Goal: Find contact information: Find contact information

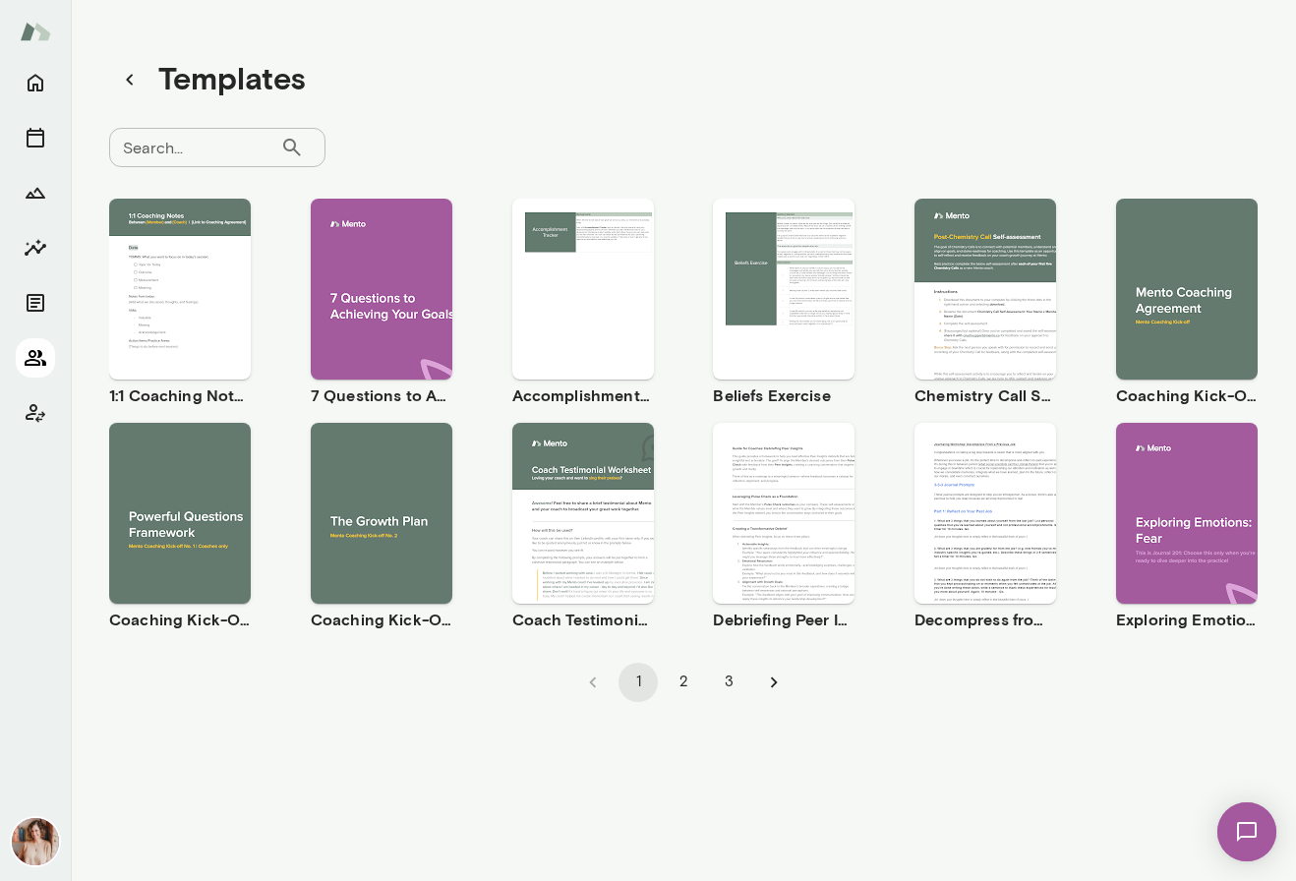
click at [34, 358] on icon "Members" at bounding box center [36, 358] width 24 height 24
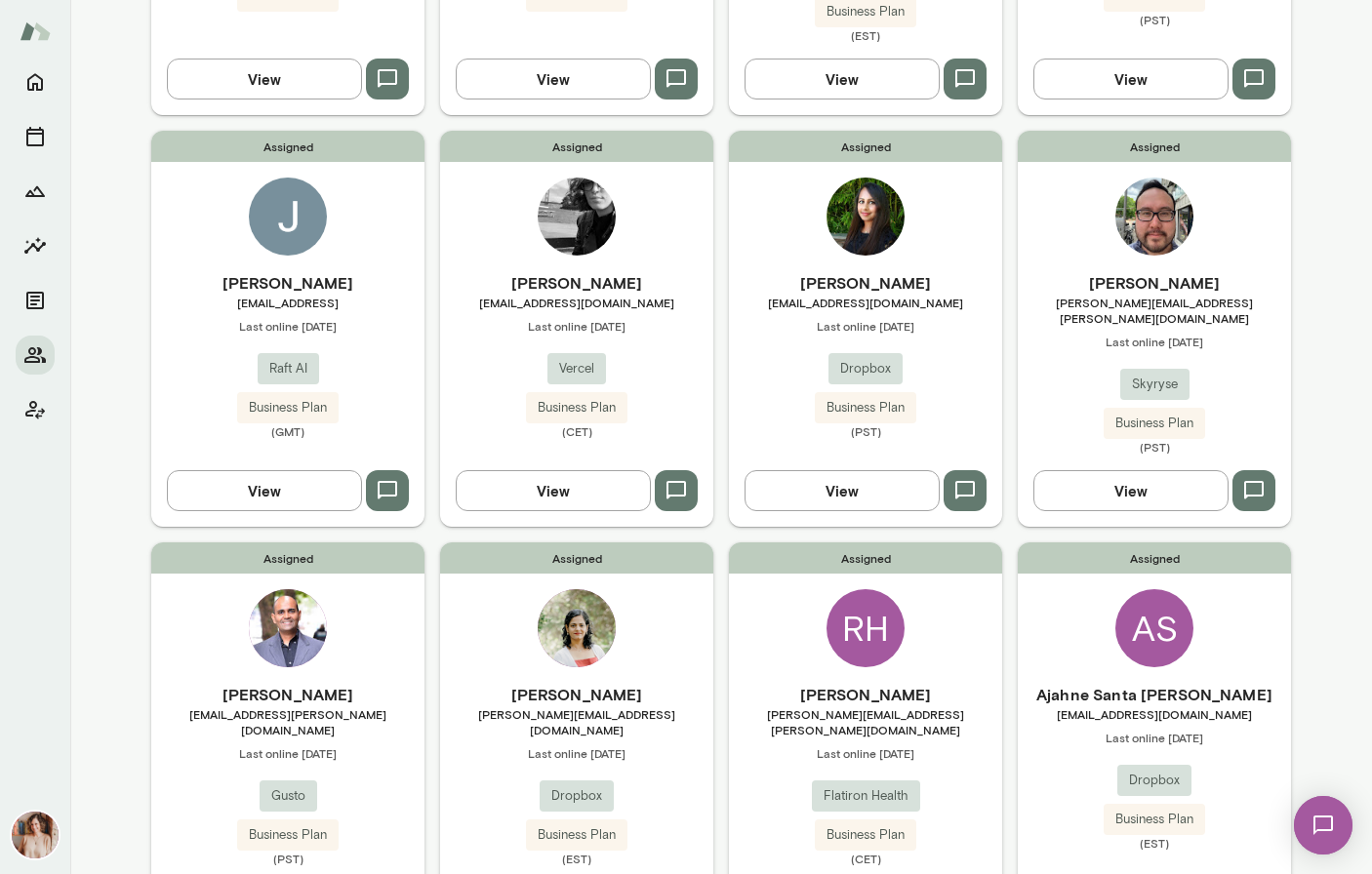
scroll to position [880, 0]
click at [1123, 612] on div "AS" at bounding box center [1154, 627] width 78 height 78
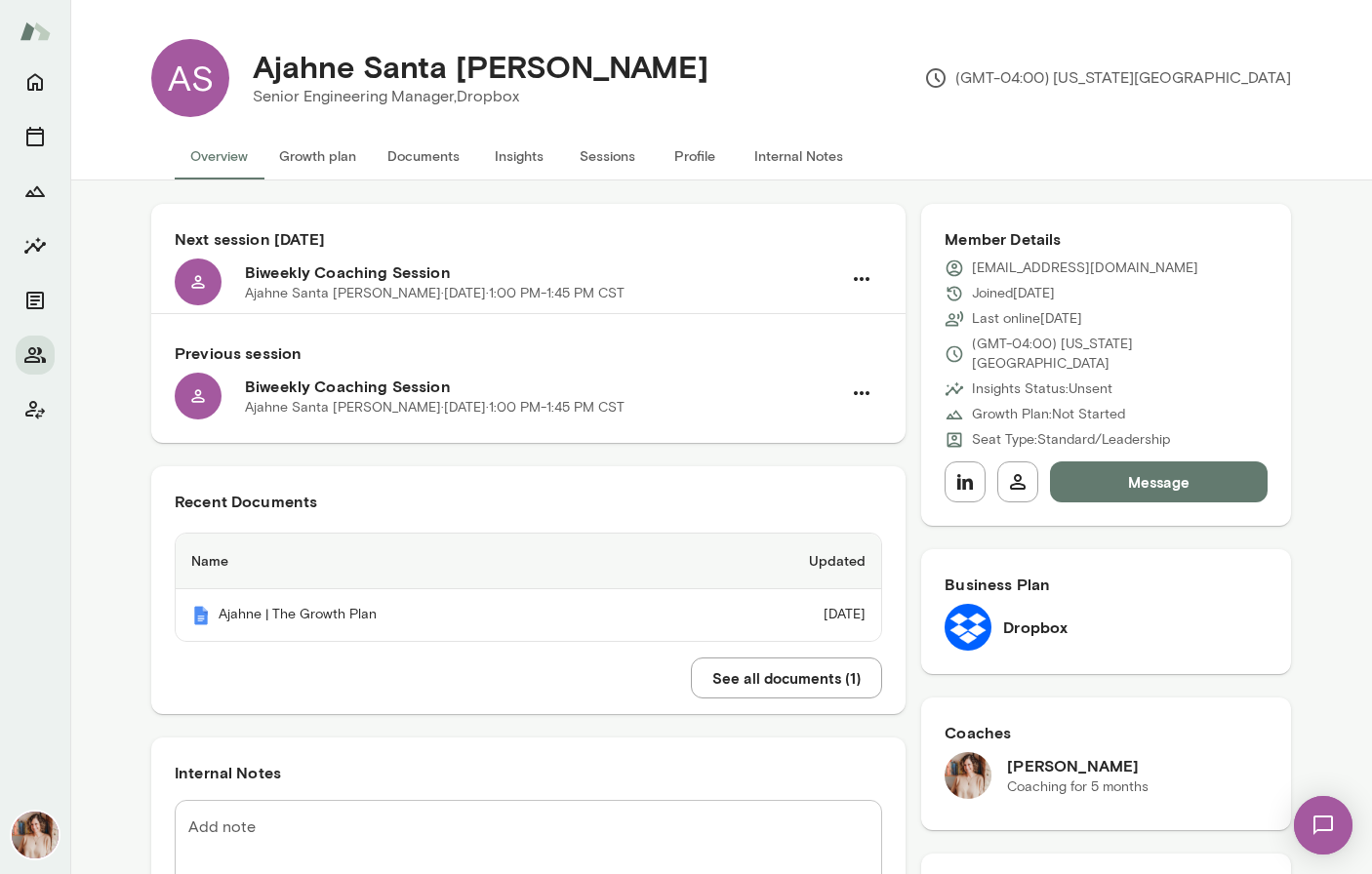
click at [623, 160] on button "Sessions" at bounding box center [607, 156] width 88 height 47
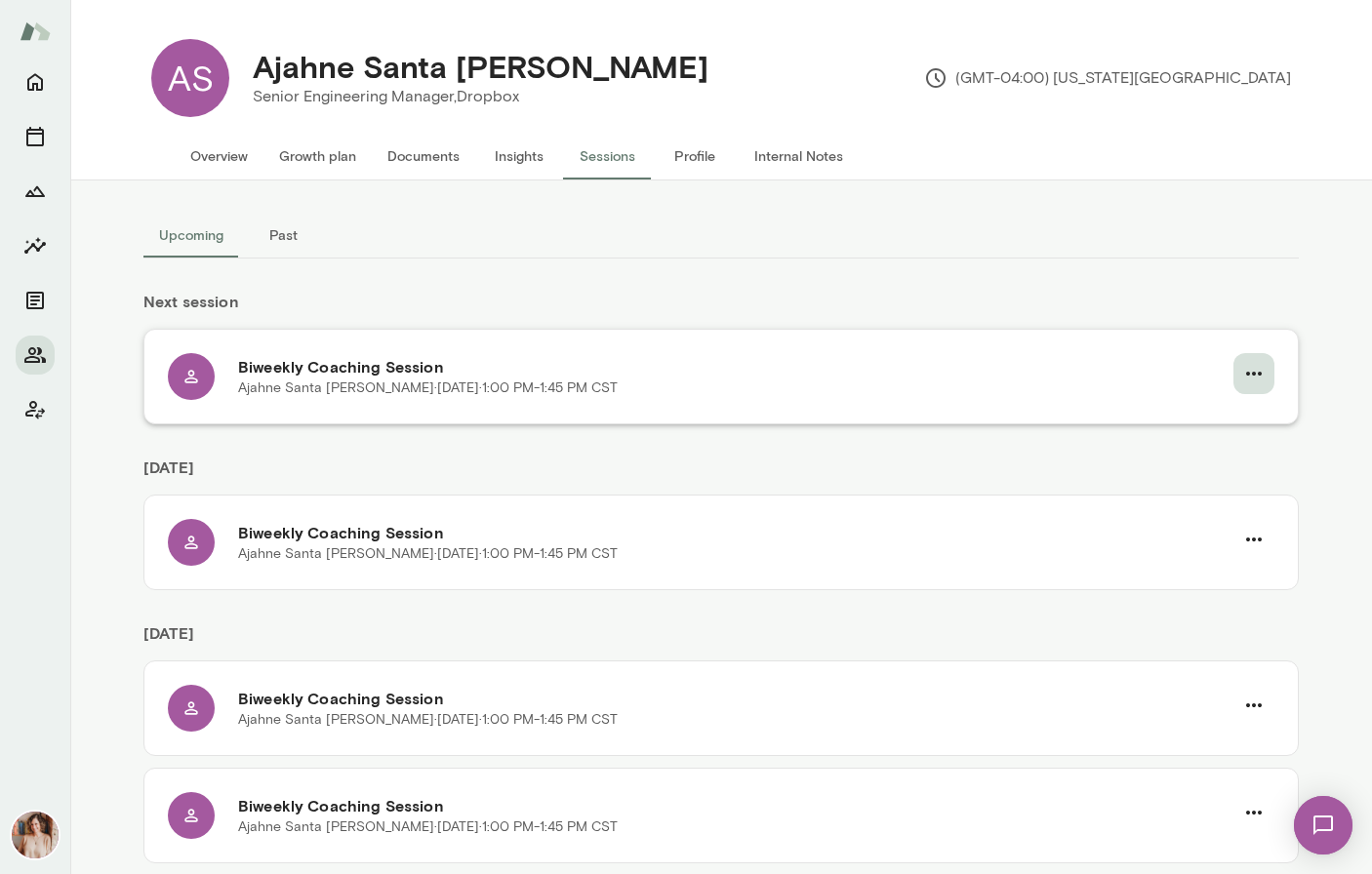
click at [1248, 377] on icon "button" at bounding box center [1254, 374] width 24 height 24
click at [1194, 469] on li "Cancel" at bounding box center [1200, 454] width 150 height 35
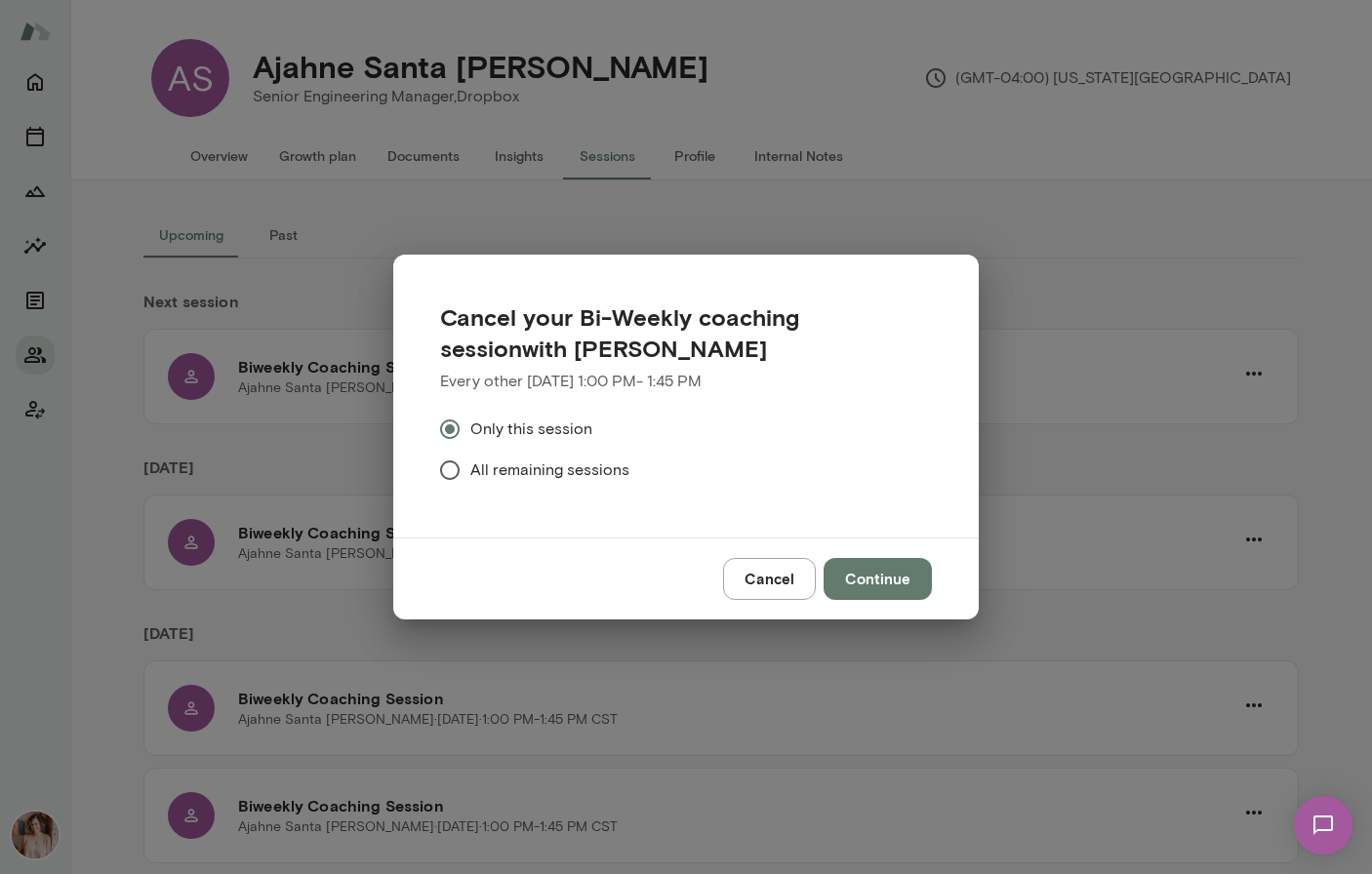
click at [594, 480] on span "All remaining sessions" at bounding box center [550, 470] width 159 height 24
click at [874, 588] on button "Continue" at bounding box center [877, 578] width 108 height 41
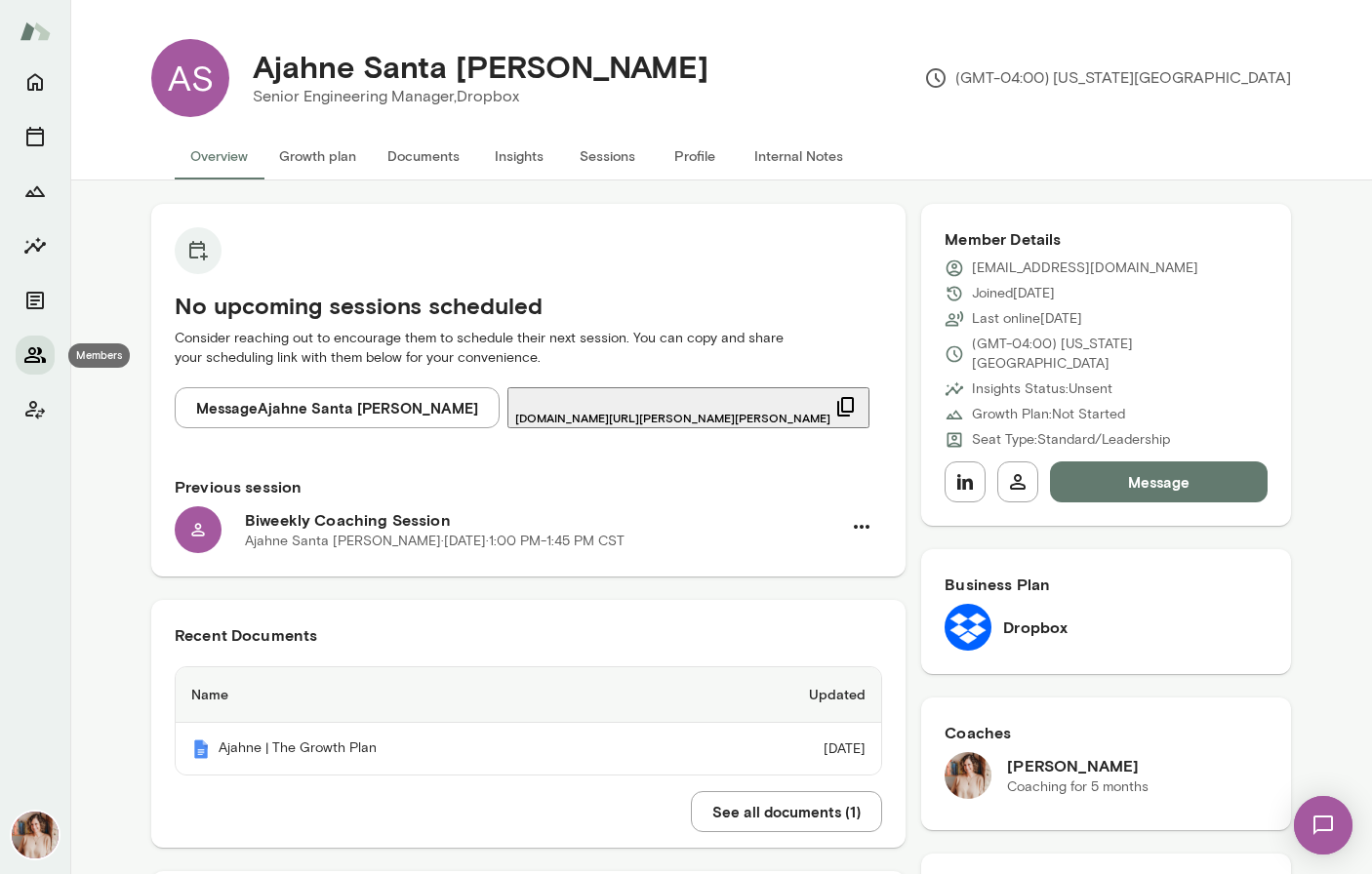
click at [36, 352] on icon "Members" at bounding box center [36, 355] width 24 height 24
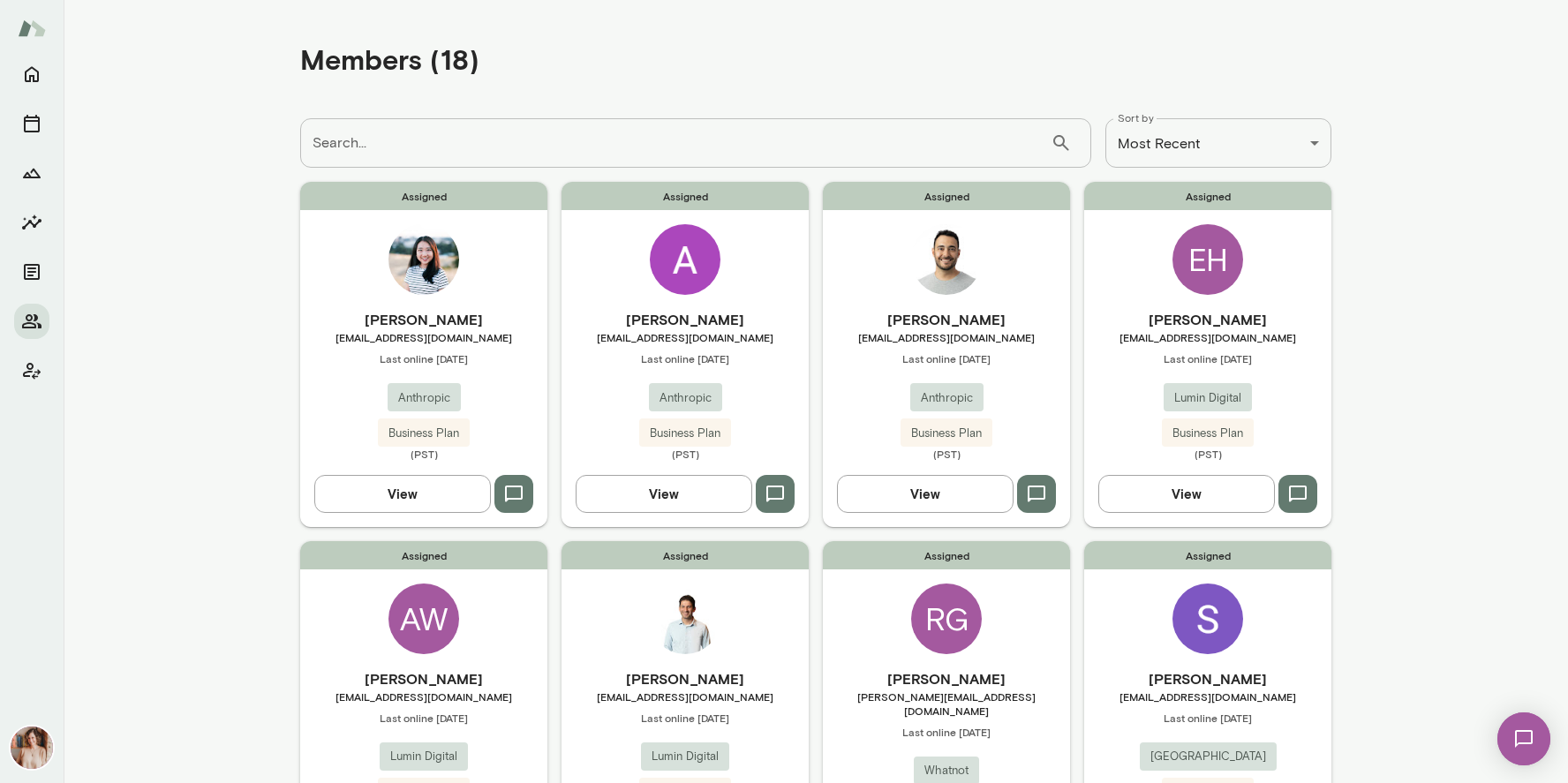
click at [456, 314] on h6 "[PERSON_NAME]" at bounding box center [423, 320] width 247 height 22
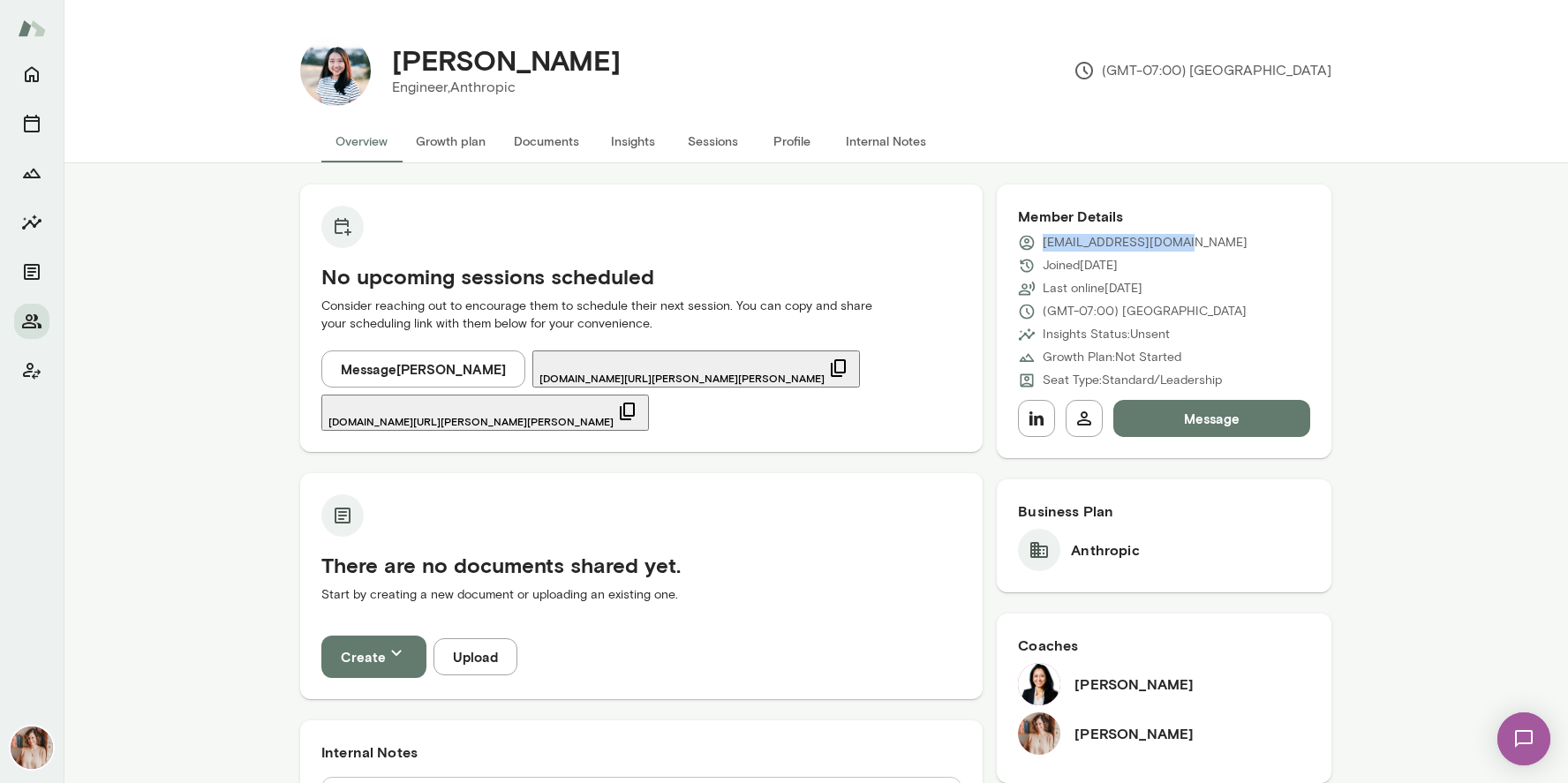
drag, startPoint x: 1189, startPoint y: 237, endPoint x: 1021, endPoint y: 236, distance: 168.0
click at [1021, 236] on div "[EMAIL_ADDRESS][DOMAIN_NAME]" at bounding box center [1164, 243] width 293 height 18
copy p "[EMAIL_ADDRESS][DOMAIN_NAME]"
click at [783, 139] on button "Profile" at bounding box center [792, 141] width 80 height 42
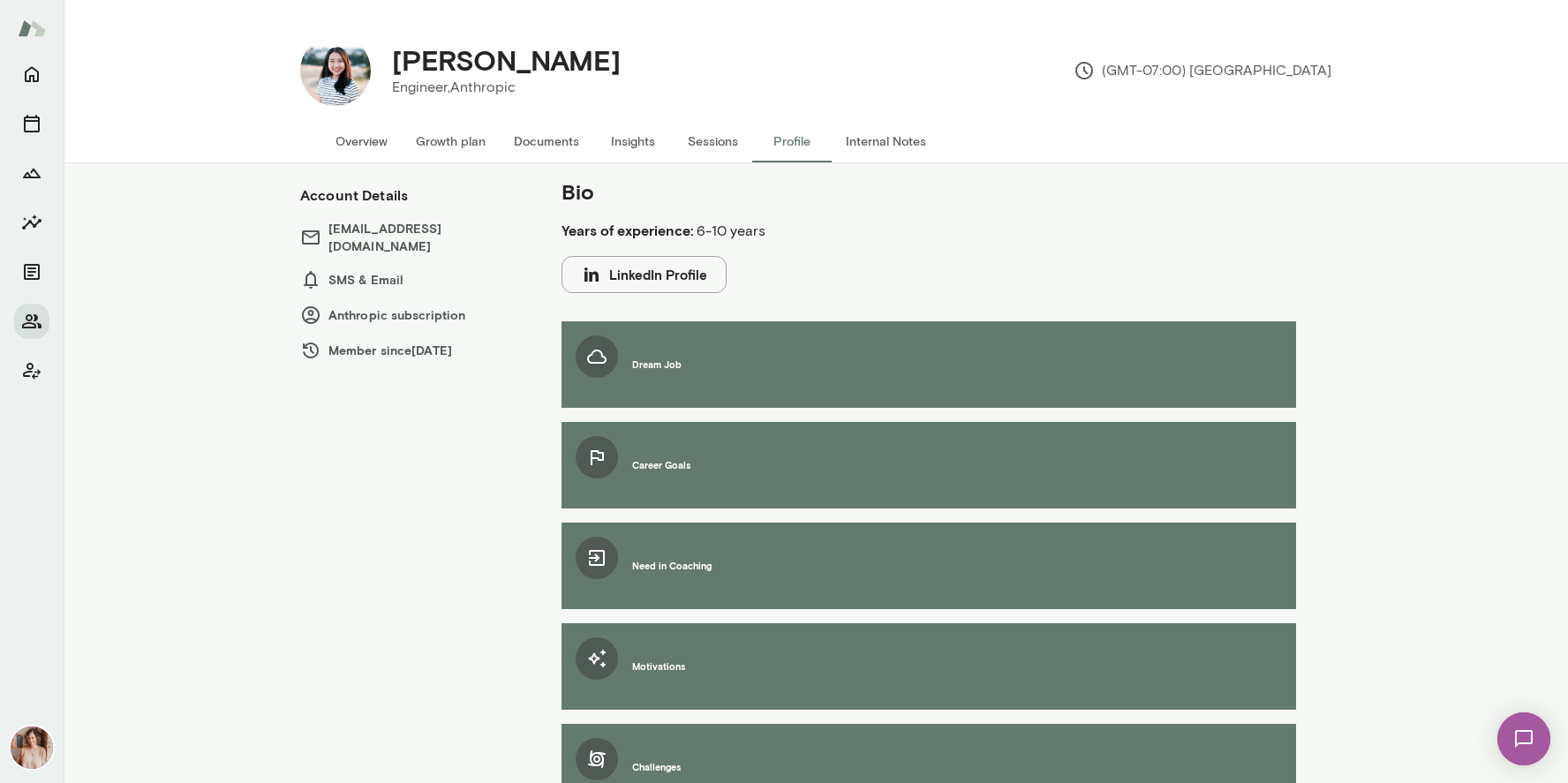
click at [868, 146] on button "Internal Notes" at bounding box center [886, 141] width 109 height 42
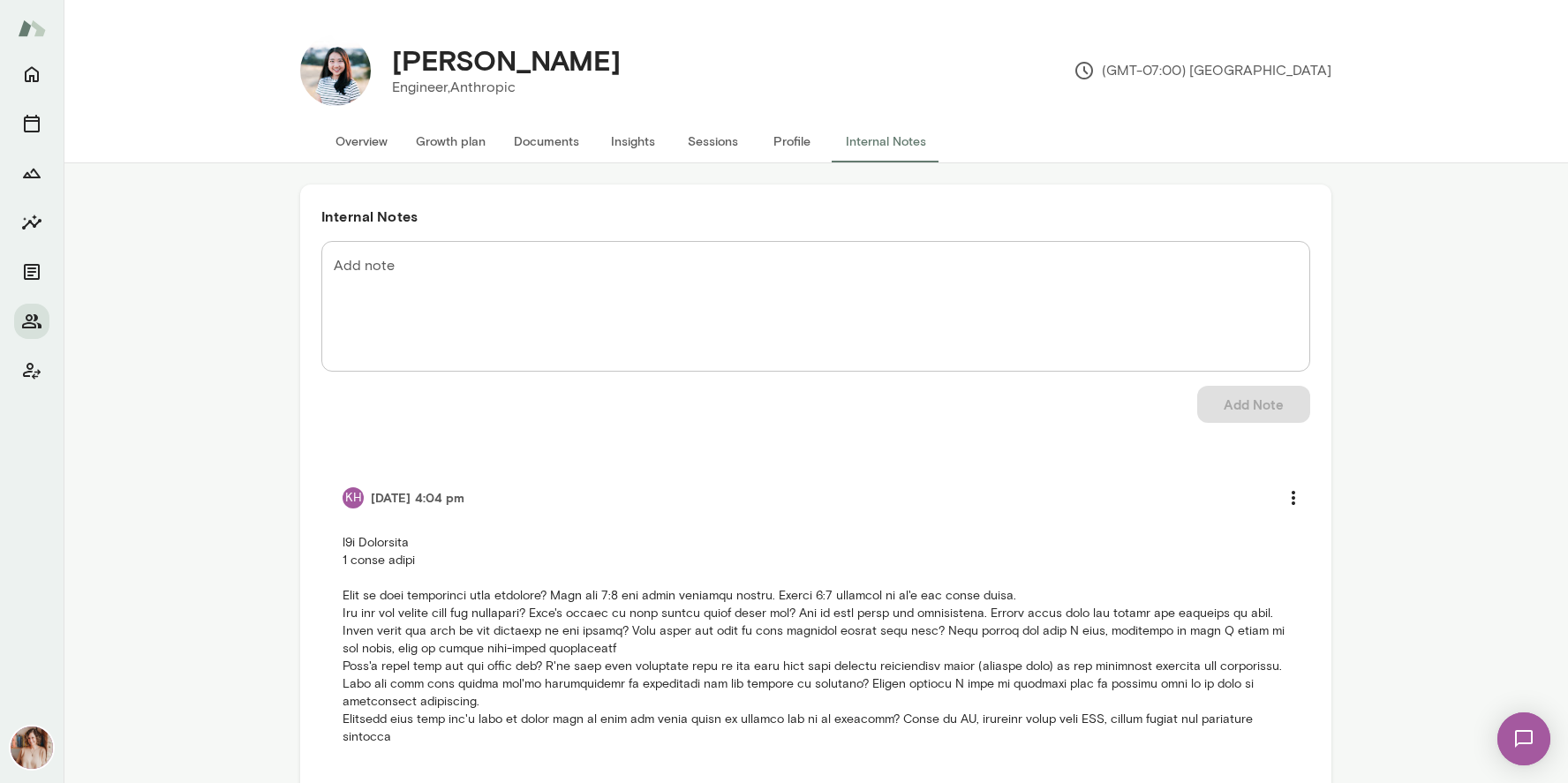
scroll to position [58, 0]
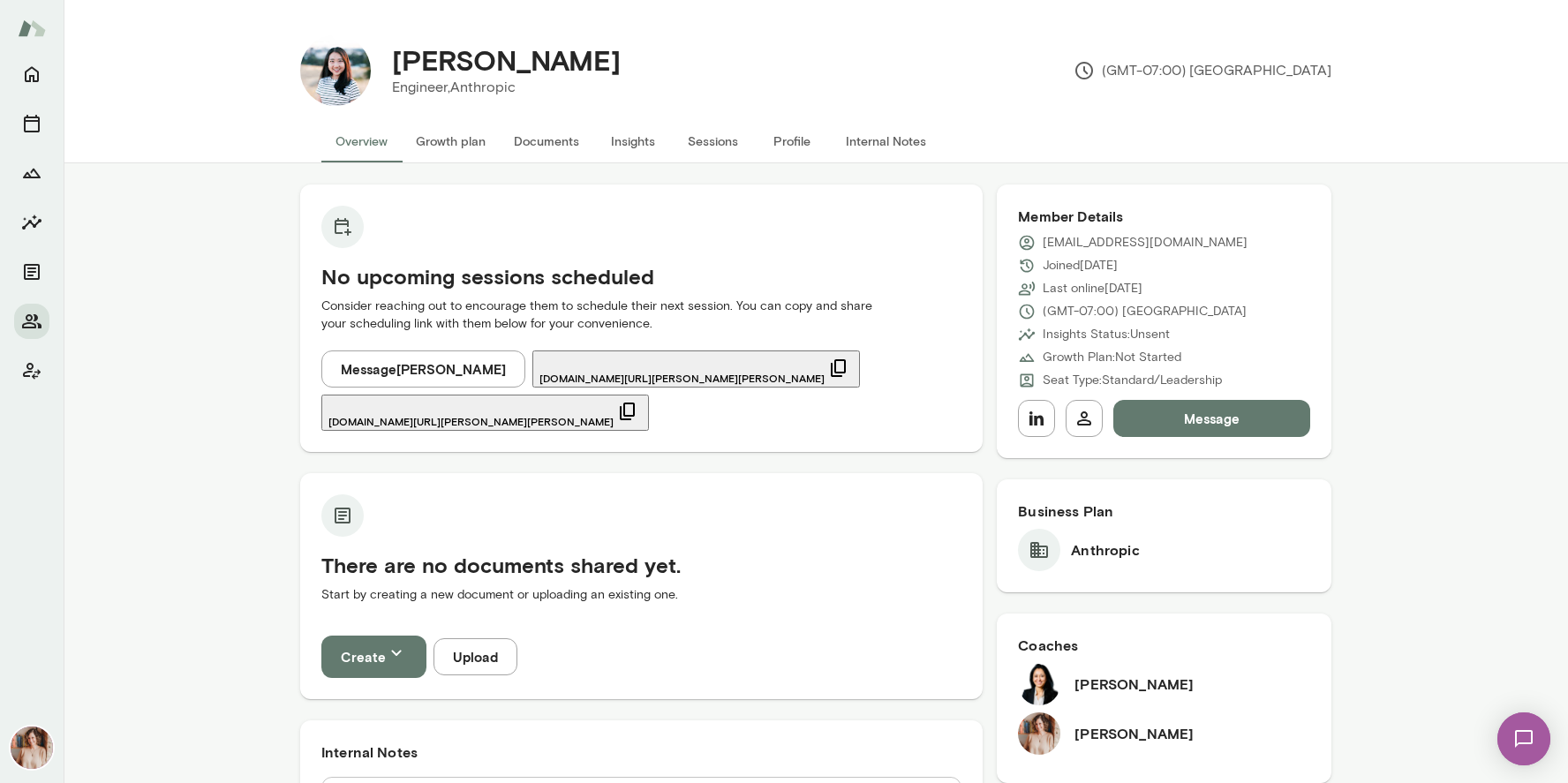
click at [16, 335] on div at bounding box center [31, 223] width 35 height 332
click at [35, 326] on icon "Members" at bounding box center [32, 321] width 20 height 14
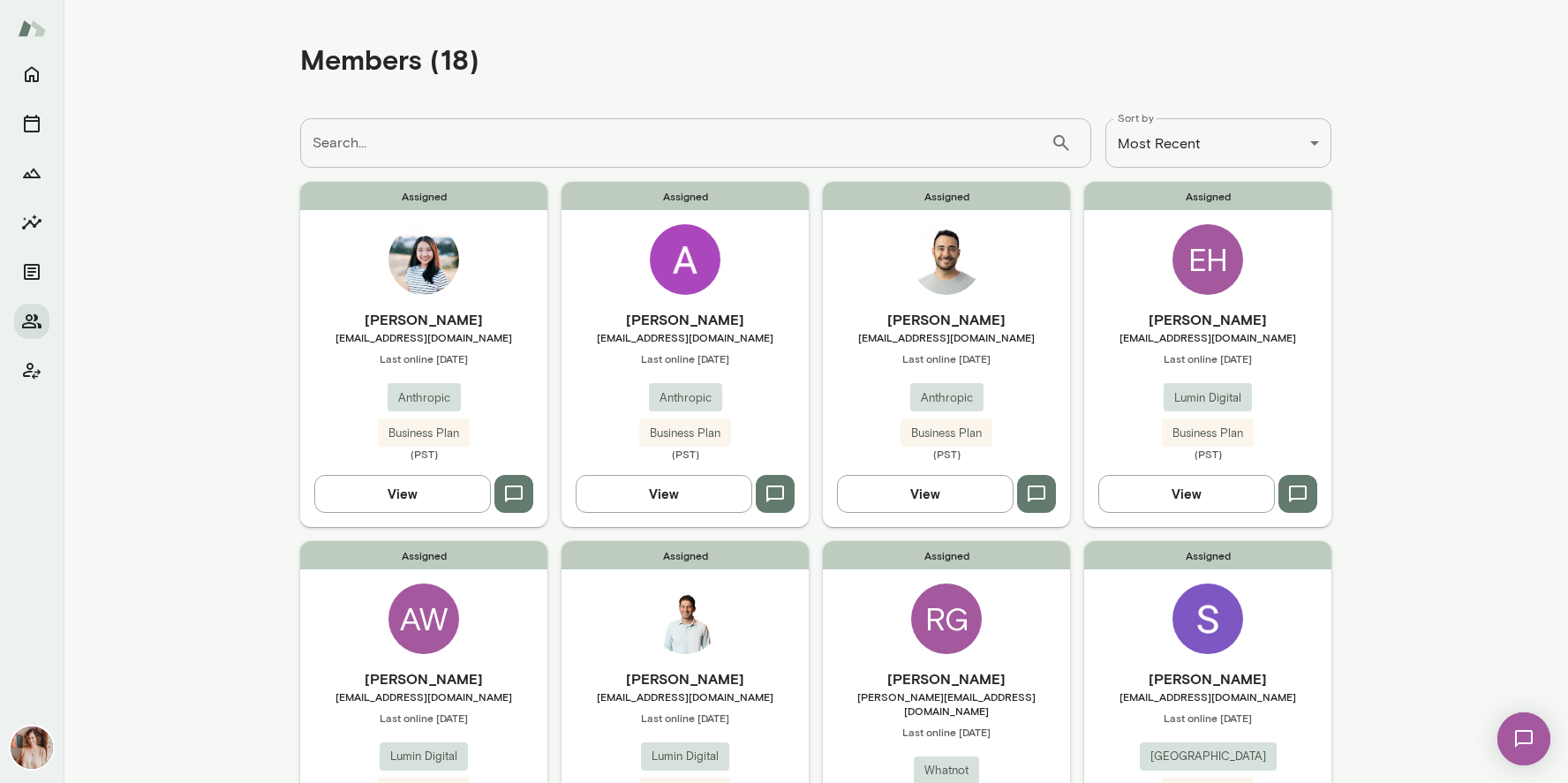
click at [637, 324] on h6 "[PERSON_NAME]" at bounding box center [685, 320] width 247 height 22
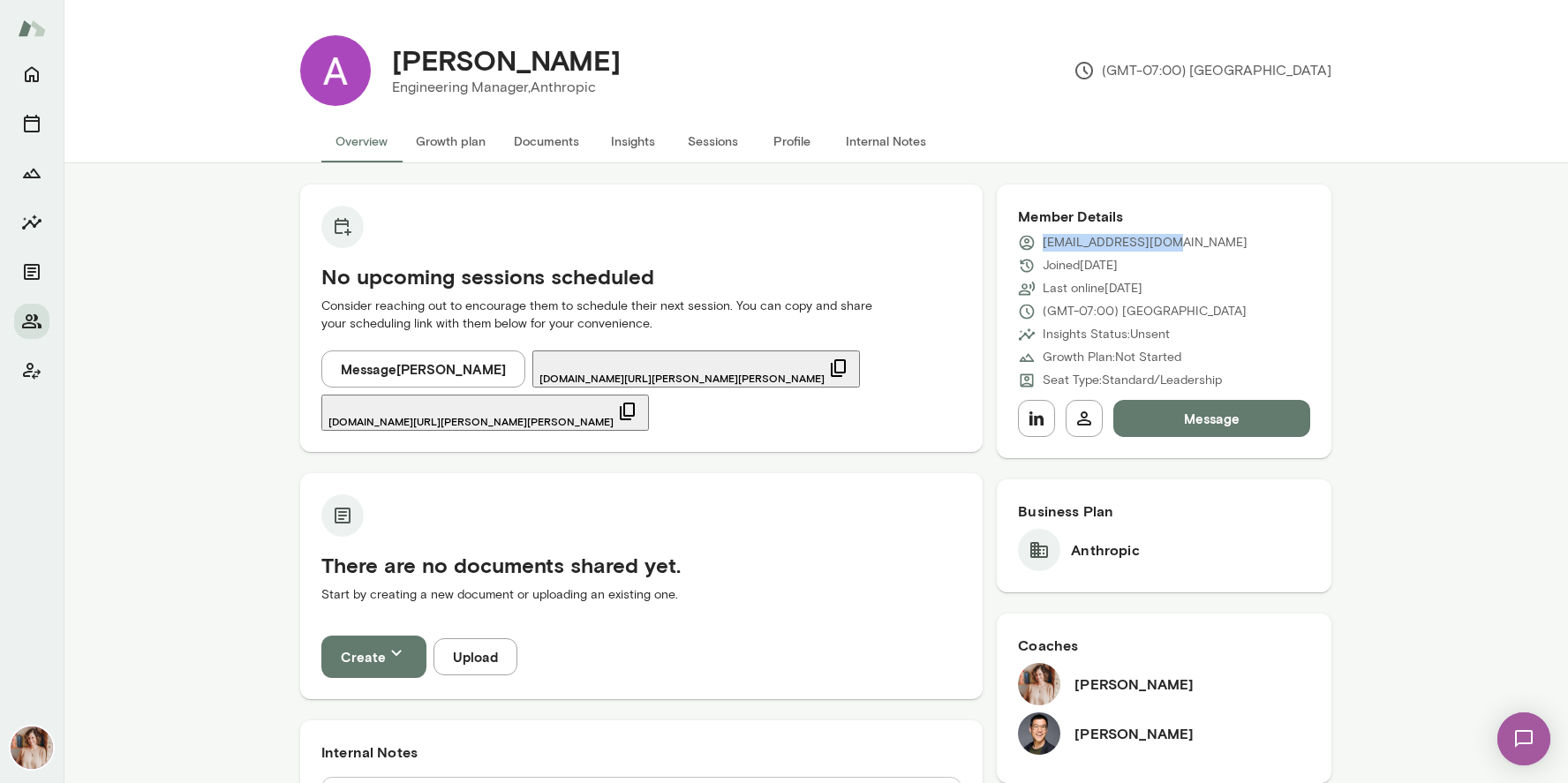
drag, startPoint x: 1176, startPoint y: 247, endPoint x: 1040, endPoint y: 246, distance: 136.0
click at [1040, 246] on div "[EMAIL_ADDRESS][DOMAIN_NAME]" at bounding box center [1164, 243] width 293 height 18
copy p "[EMAIL_ADDRESS][DOMAIN_NAME]"
click at [22, 327] on icon "Members" at bounding box center [32, 321] width 22 height 22
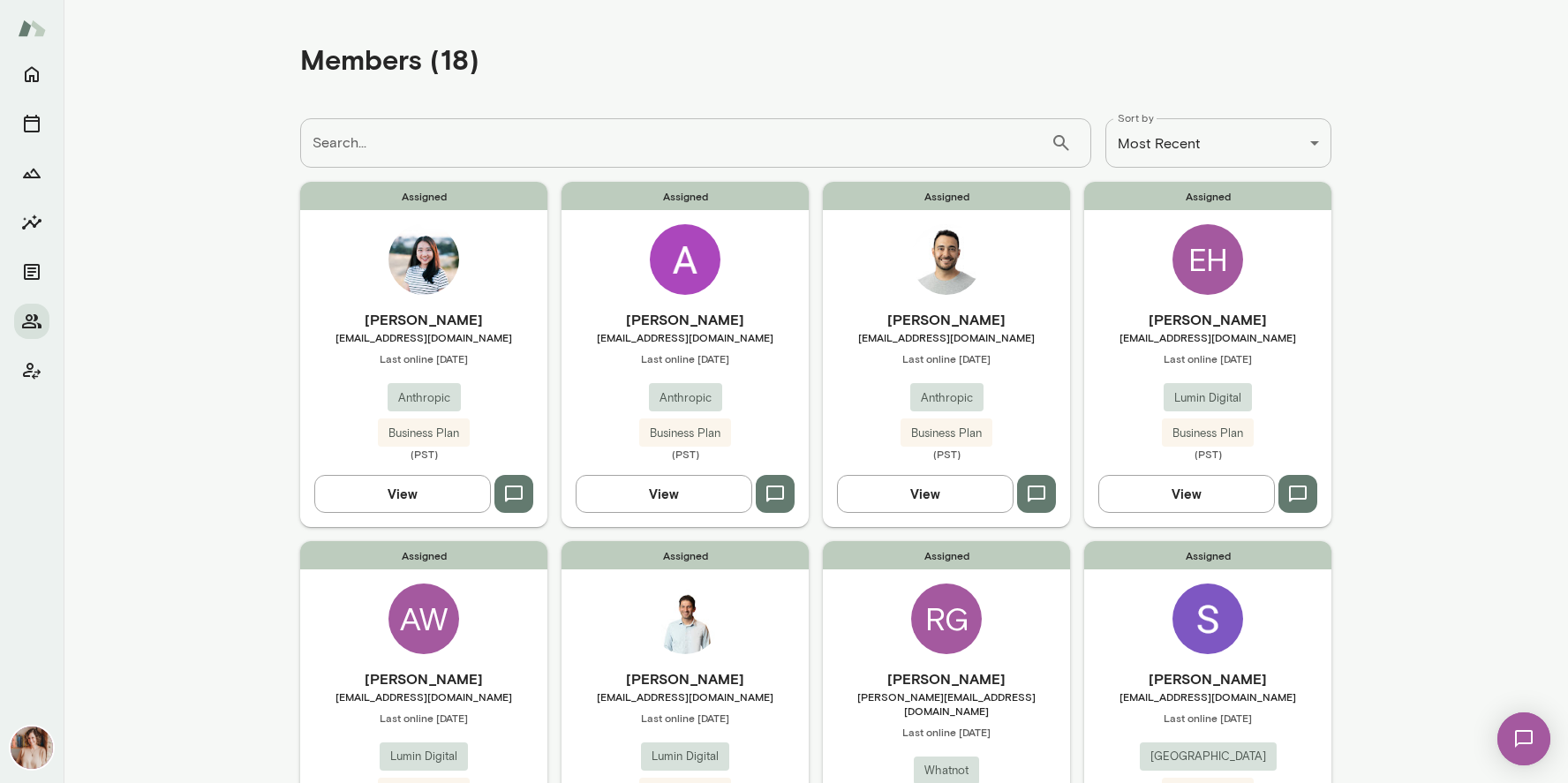
click at [950, 300] on div "Assigned [PERSON_NAME] [EMAIL_ADDRESS][DOMAIN_NAME] Last online [DATE] Anthropi…" at bounding box center [946, 355] width 247 height 345
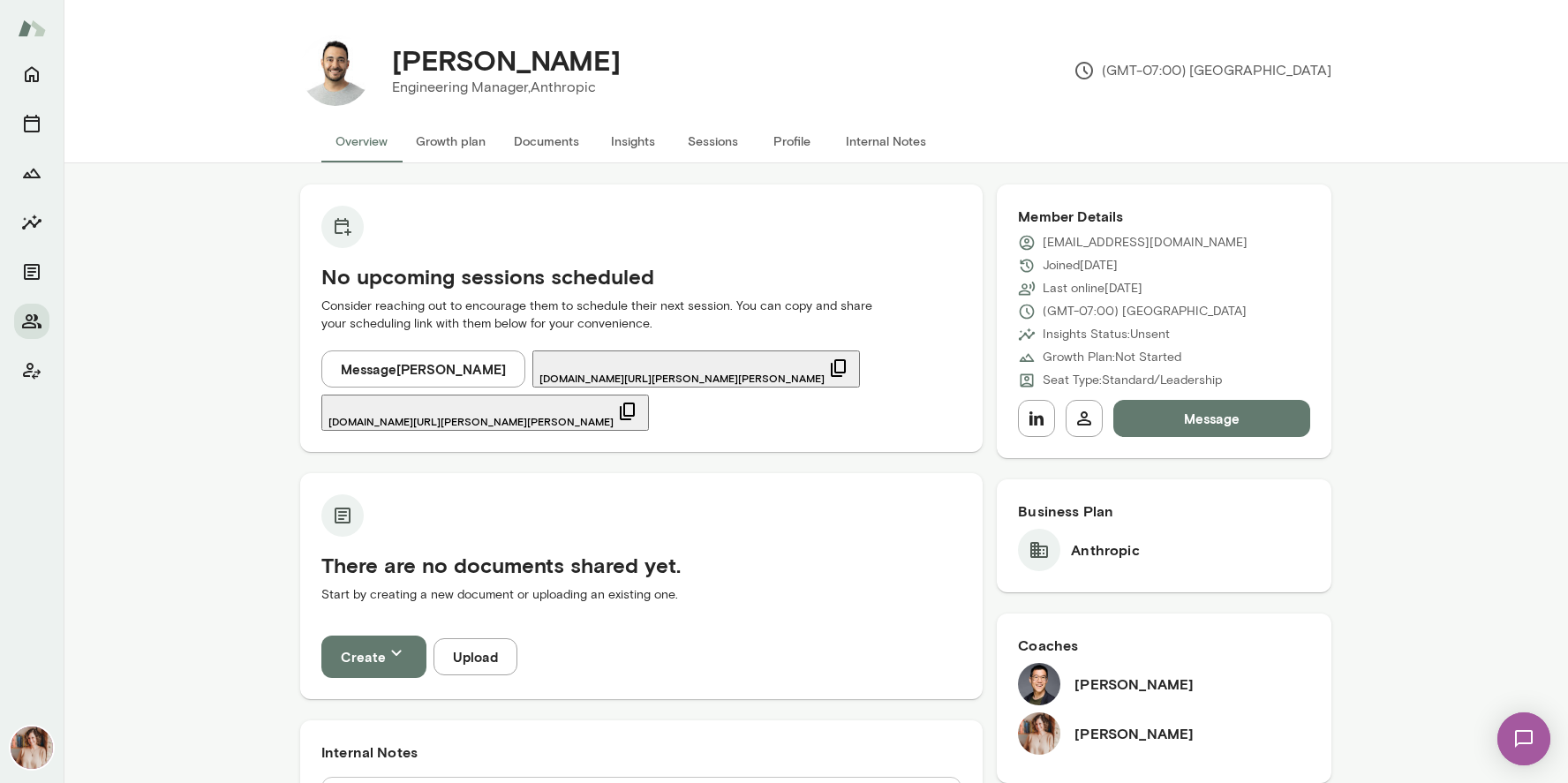
click at [1082, 242] on p "[EMAIL_ADDRESS][DOMAIN_NAME]" at bounding box center [1145, 243] width 205 height 18
drag, startPoint x: 1082, startPoint y: 242, endPoint x: 1045, endPoint y: 241, distance: 37.0
click at [1045, 241] on p "[EMAIL_ADDRESS][DOMAIN_NAME]" at bounding box center [1145, 243] width 205 height 18
drag, startPoint x: 1161, startPoint y: 246, endPoint x: 1041, endPoint y: 239, distance: 120.2
click at [1041, 239] on div "[EMAIL_ADDRESS][DOMAIN_NAME]" at bounding box center [1164, 243] width 293 height 18
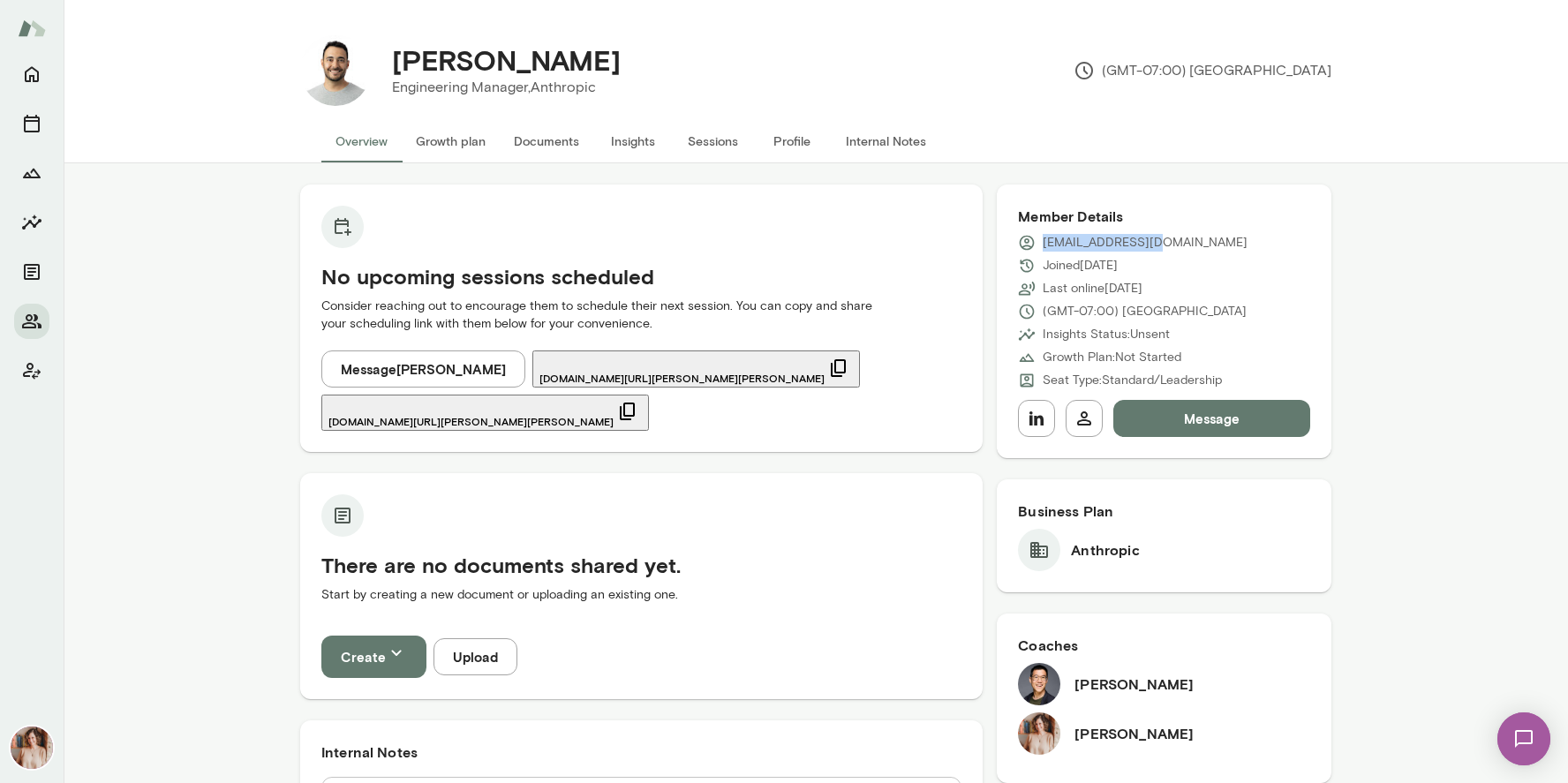
copy p "[EMAIL_ADDRESS][DOMAIN_NAME]"
click at [45, 315] on button "Members" at bounding box center [31, 321] width 35 height 35
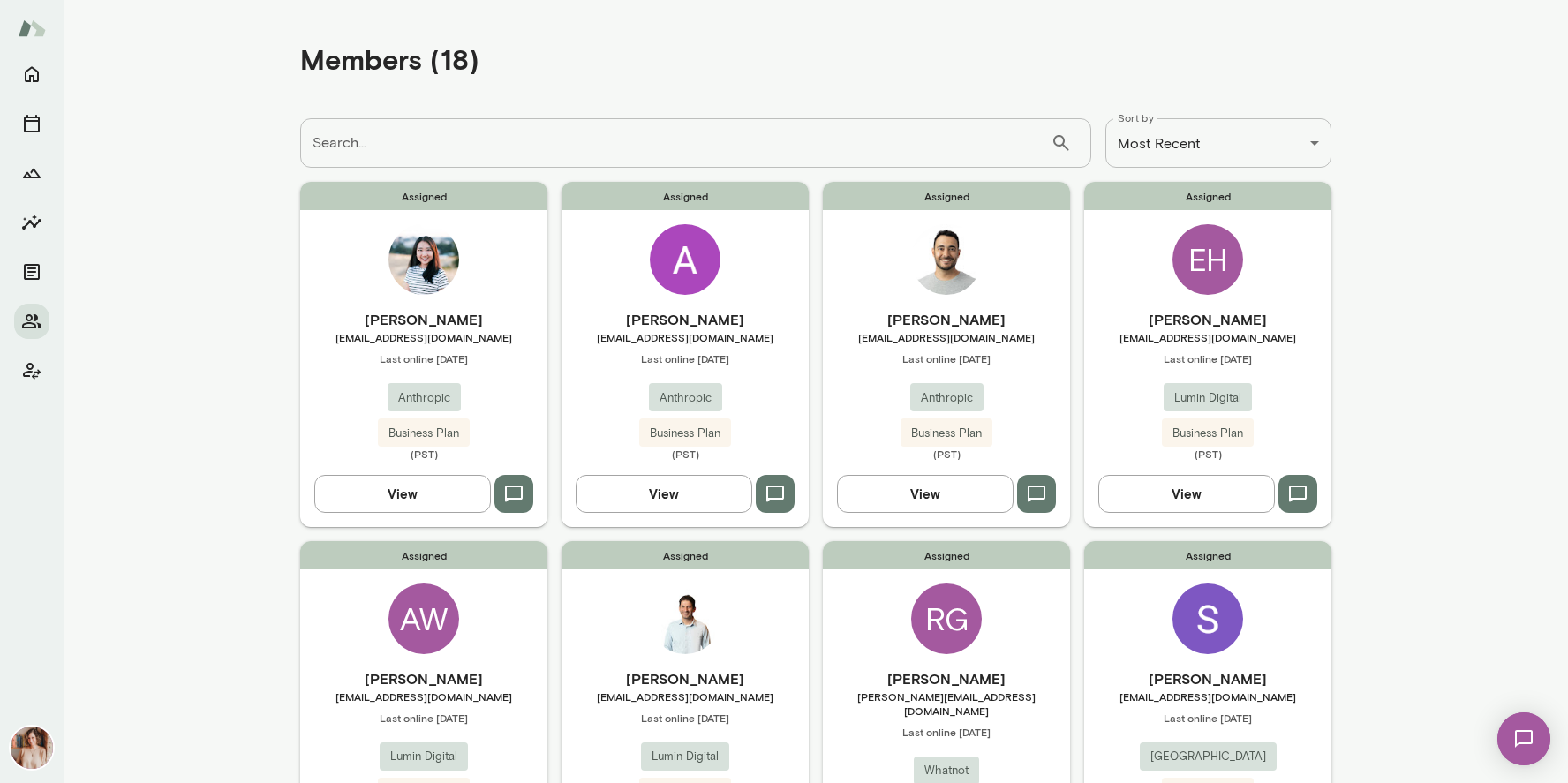
click at [779, 390] on div "[PERSON_NAME] [PERSON_NAME][EMAIL_ADDRESS][DOMAIN_NAME] Last online [DATE] Anth…" at bounding box center [685, 384] width 247 height 152
click at [358, 340] on span "[EMAIL_ADDRESS][DOMAIN_NAME]" at bounding box center [423, 338] width 247 height 14
click at [1136, 293] on div "Assigned EH [PERSON_NAME] [EMAIL_ADDRESS][DOMAIN_NAME] Last online [DATE] Lumin…" at bounding box center [1207, 355] width 247 height 345
